Goal: Book appointment/travel/reservation

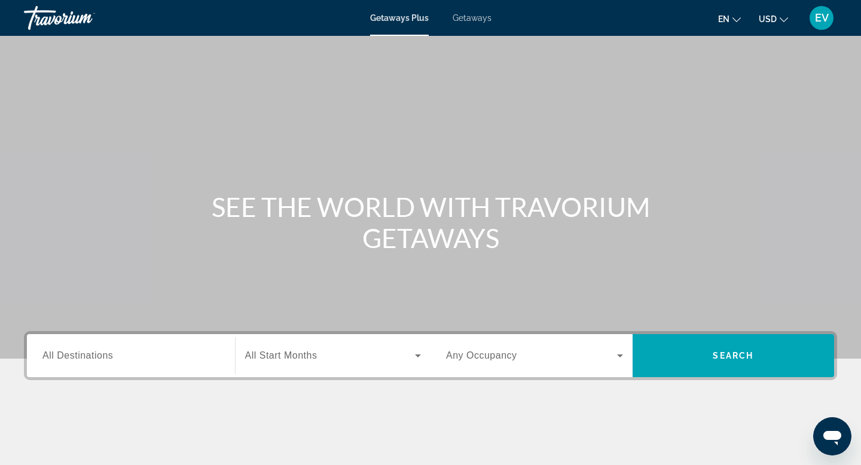
click at [188, 366] on div "Search widget" at bounding box center [130, 356] width 177 height 34
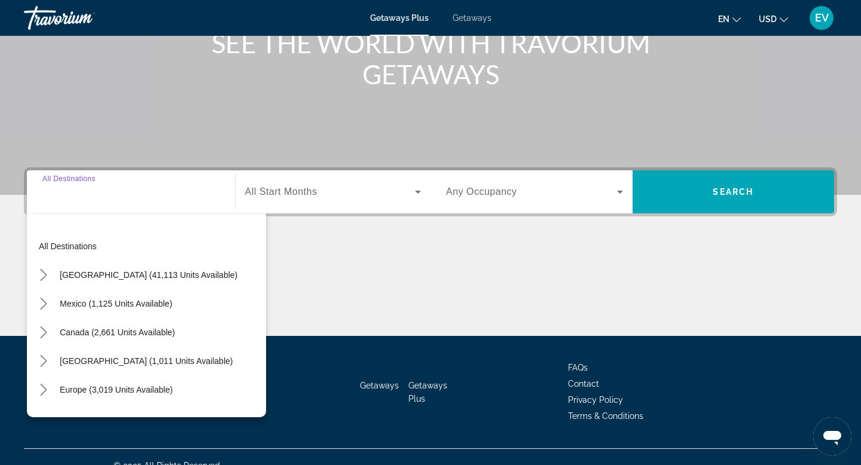
scroll to position [181, 0]
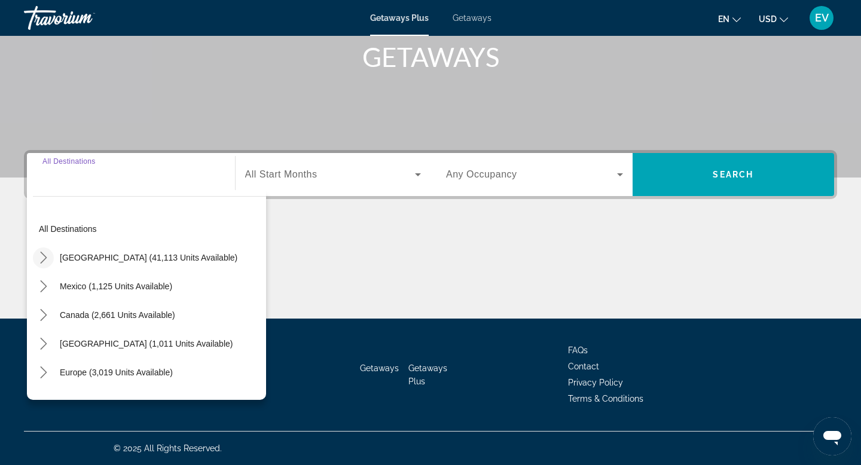
click at [39, 261] on icon "Toggle United States (41,113 units available) submenu" at bounding box center [44, 258] width 12 height 12
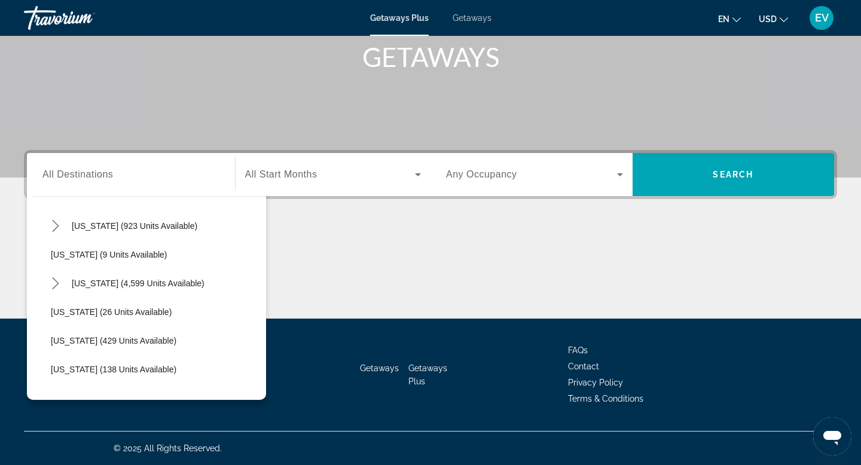
scroll to position [0, 0]
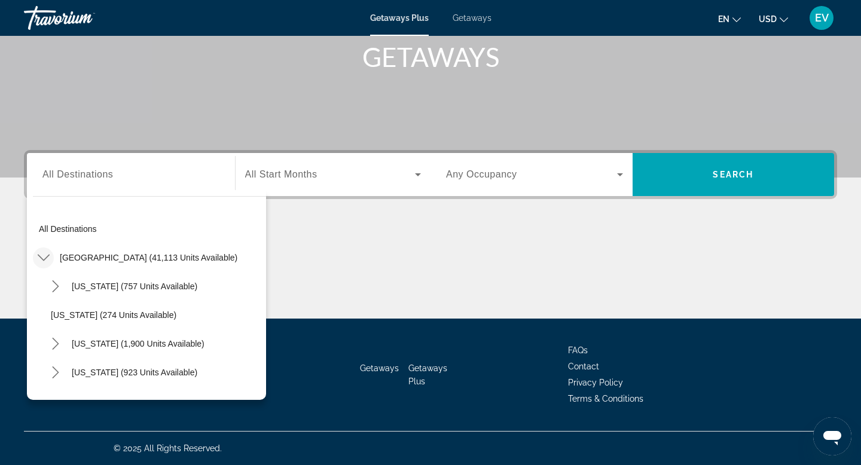
click at [483, 17] on span "Getaways" at bounding box center [472, 18] width 39 height 10
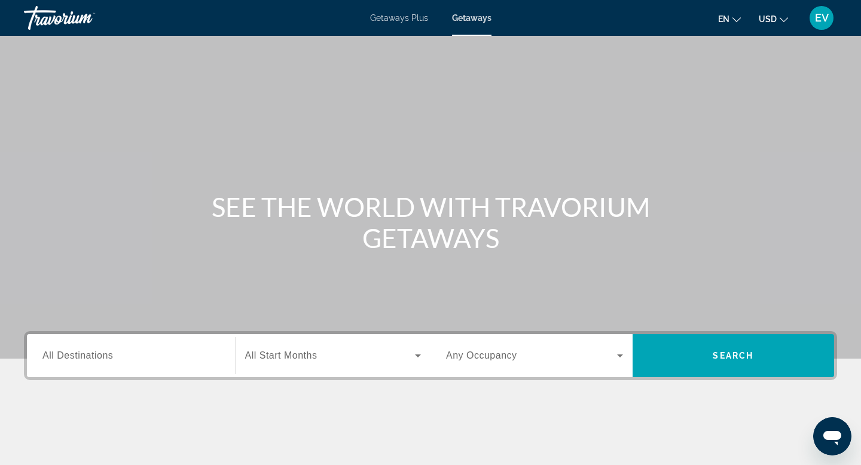
click at [81, 350] on span "All Destinations" at bounding box center [77, 355] width 71 height 10
click at [81, 350] on input "Destination All Destinations" at bounding box center [130, 356] width 177 height 14
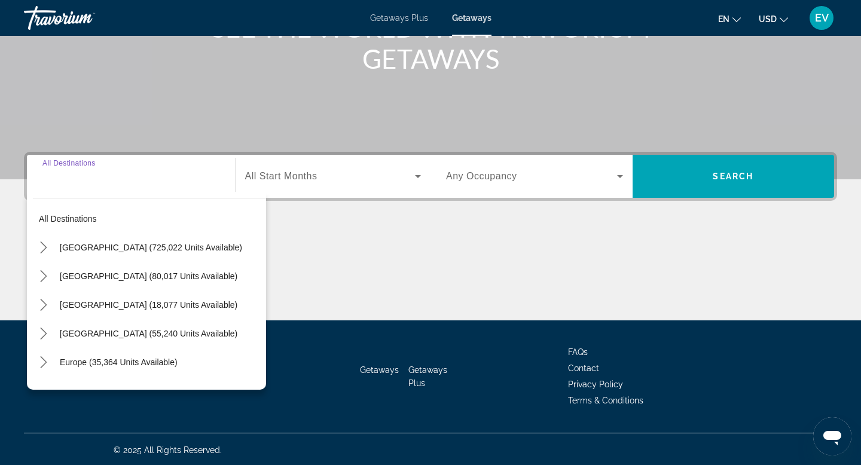
scroll to position [181, 0]
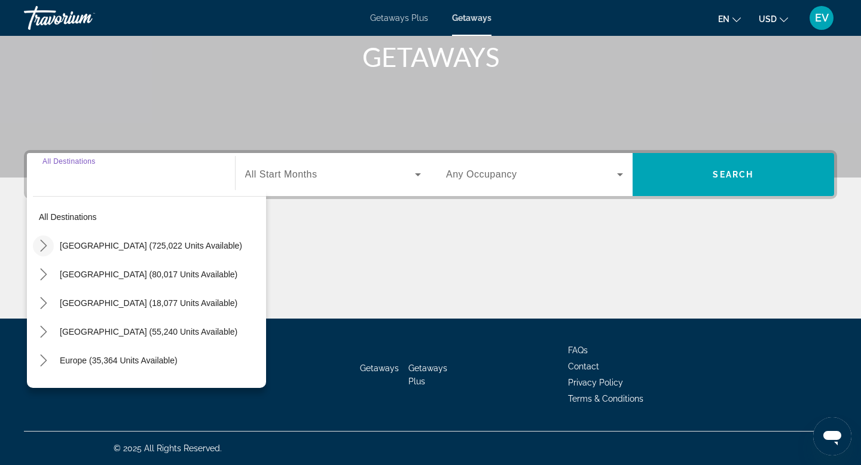
click at [44, 256] on mat-icon "Toggle United States (725,022 units available) submenu" at bounding box center [43, 246] width 21 height 21
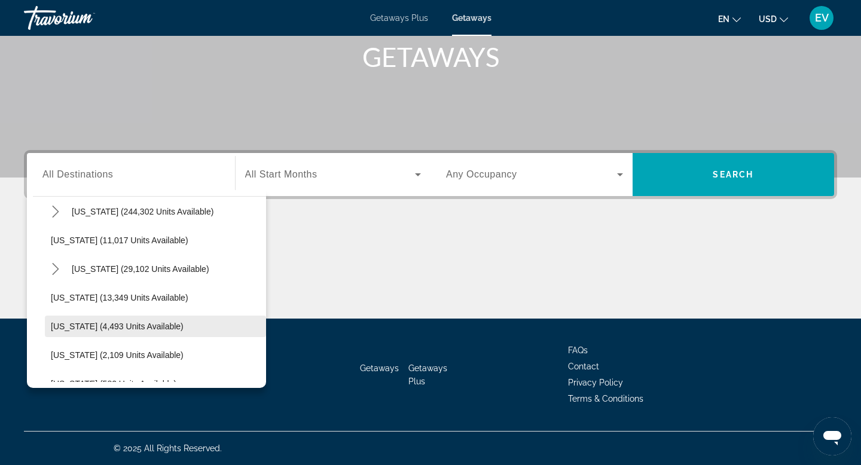
scroll to position [206, 0]
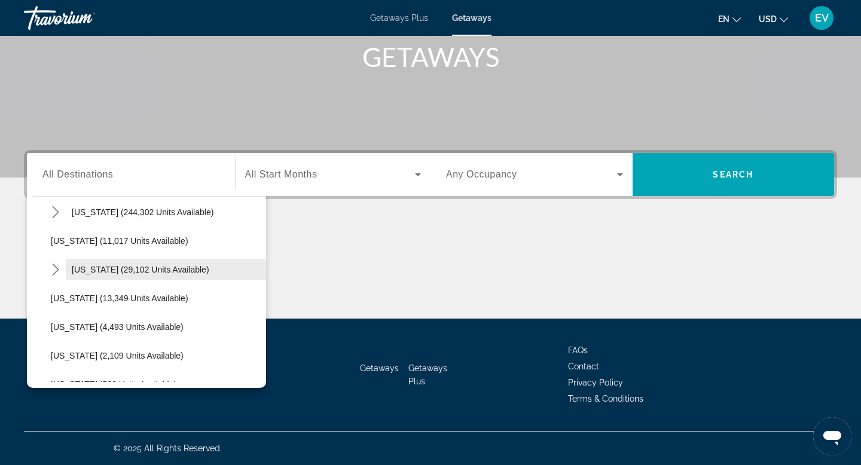
click at [112, 267] on span "[US_STATE] (29,102 units available)" at bounding box center [141, 270] width 138 height 10
type input "**********"
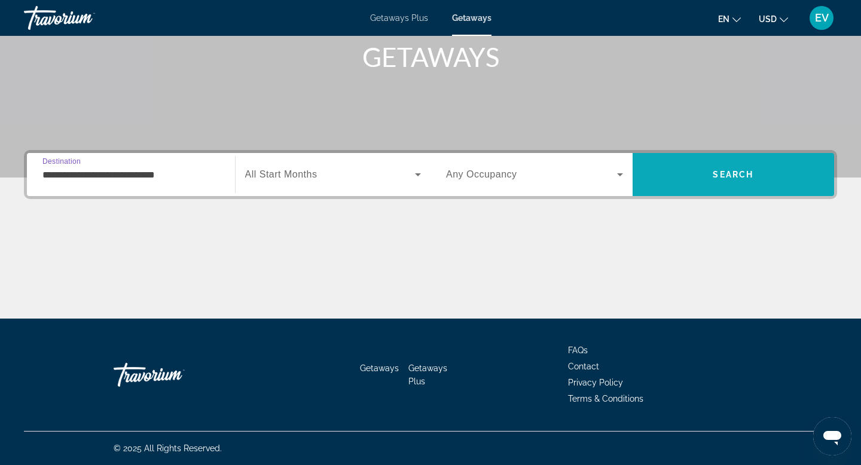
click at [721, 178] on span "Search" at bounding box center [733, 175] width 41 height 10
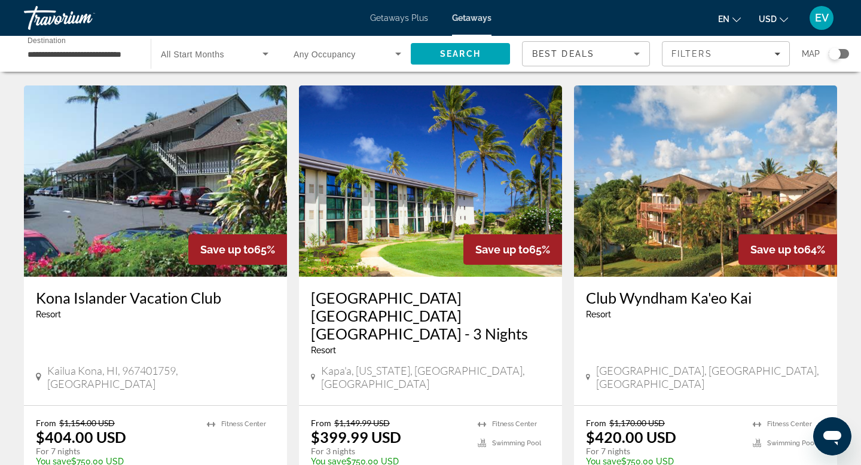
scroll to position [1559, 0]
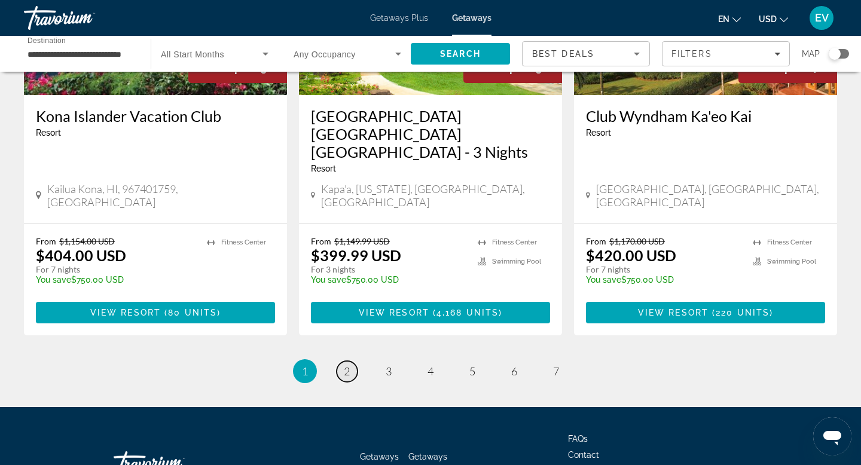
click at [345, 365] on span "2" at bounding box center [347, 371] width 6 height 13
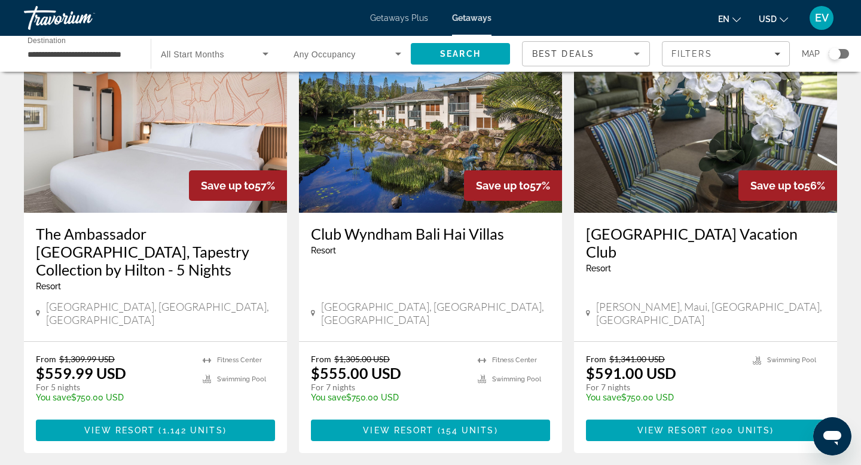
scroll to position [507, 0]
